Goal: Task Accomplishment & Management: Manage account settings

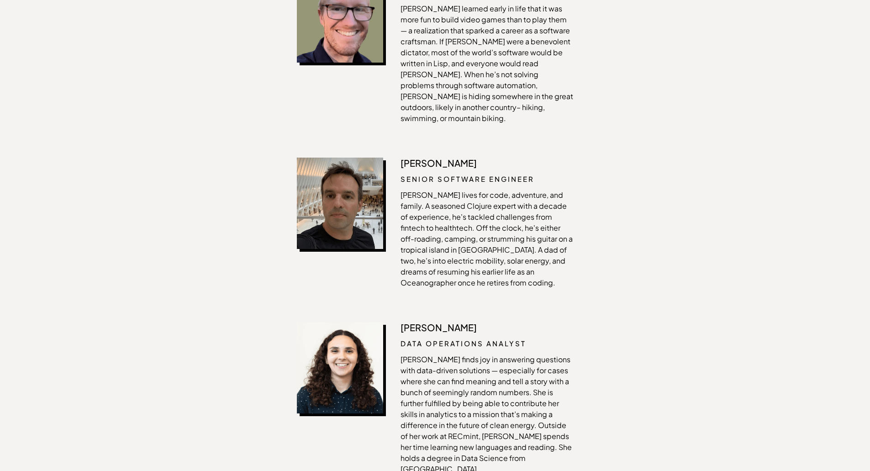
scroll to position [1507, 0]
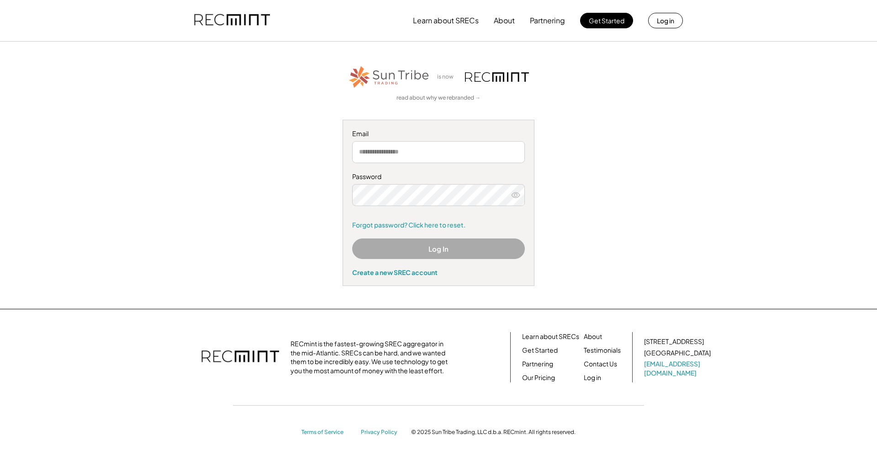
type input "**********"
click at [434, 253] on button "Log In" at bounding box center [438, 248] width 173 height 21
